Goal: Task Accomplishment & Management: Manage account settings

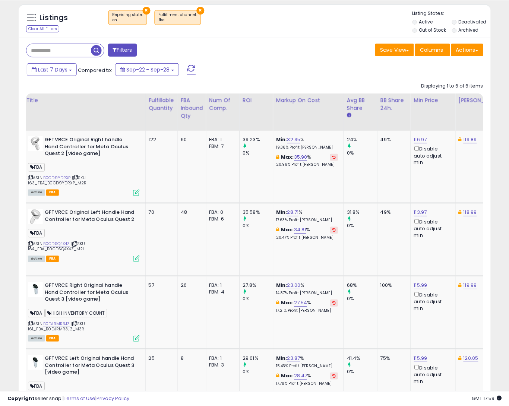
scroll to position [372209, 372088]
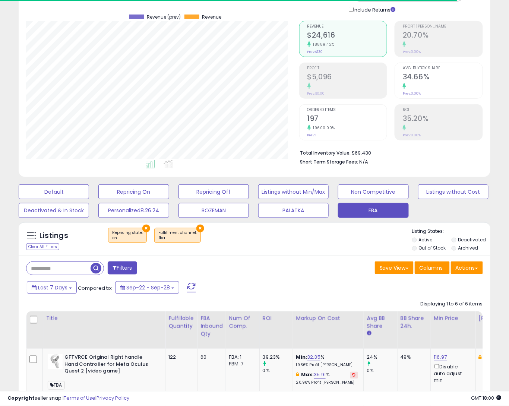
scroll to position [153, 273]
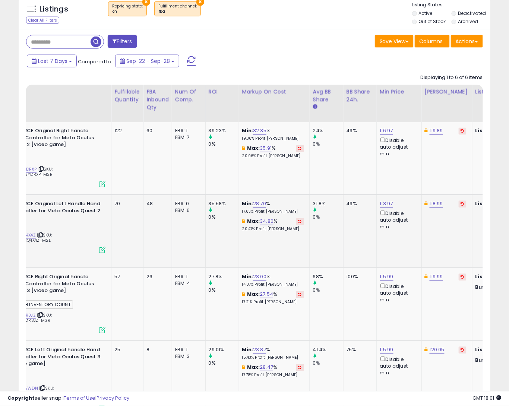
scroll to position [0, 93]
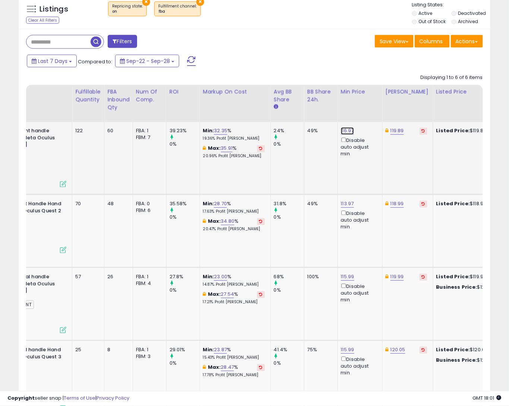
click at [347, 131] on link "116.97" at bounding box center [347, 130] width 13 height 7
click at [310, 108] on input "******" at bounding box center [330, 106] width 66 height 13
type input "******"
click at [372, 106] on button "submit" at bounding box center [372, 105] width 13 height 11
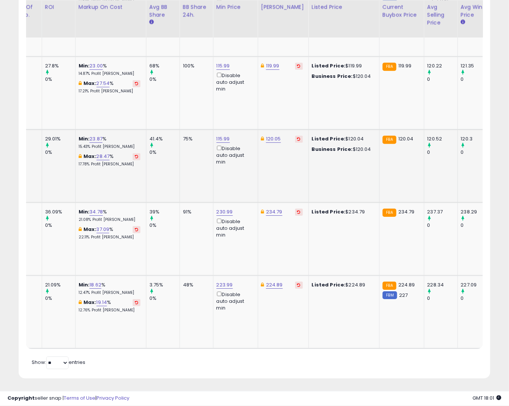
scroll to position [0, 219]
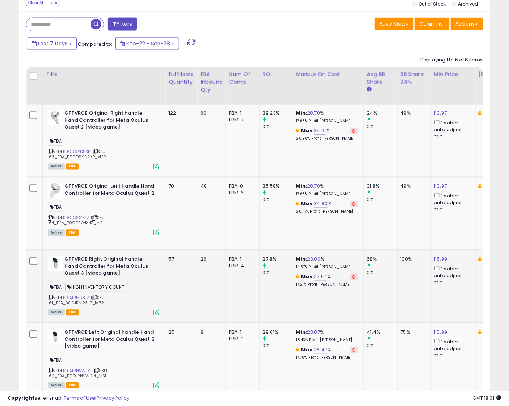
scroll to position [153, 273]
click at [369, 160] on td "24% 0%" at bounding box center [380, 141] width 34 height 73
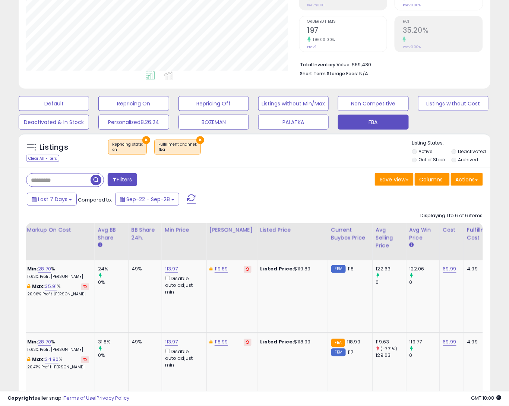
scroll to position [0, 0]
